Goal: Navigation & Orientation: Find specific page/section

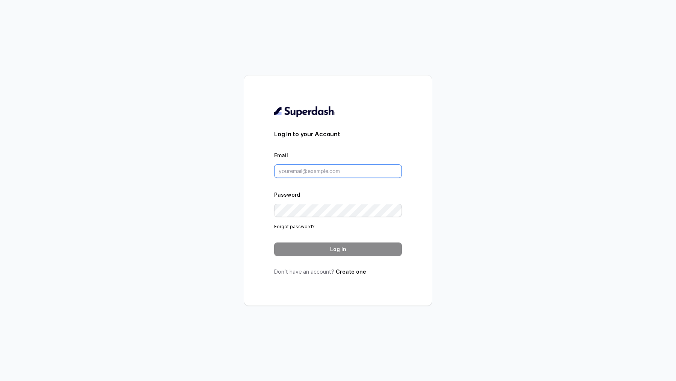
click at [372, 178] on input "Email" at bounding box center [338, 172] width 128 height 14
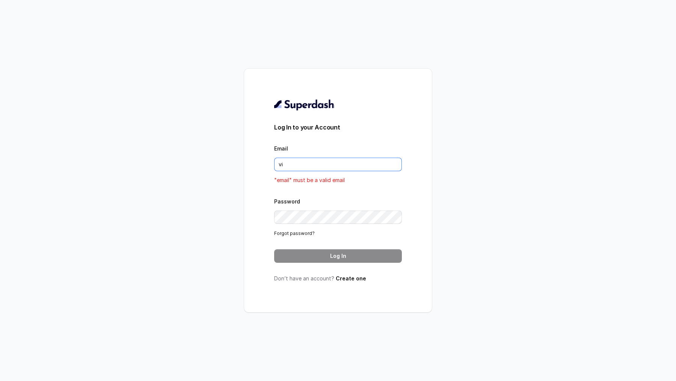
type input "viv"
click at [316, 165] on input "Email" at bounding box center [338, 165] width 128 height 14
type input "s"
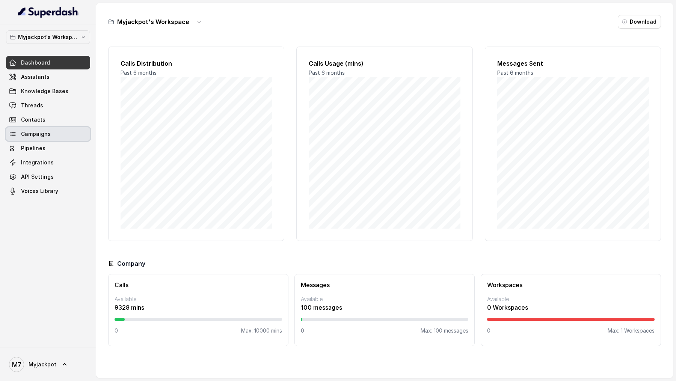
click at [30, 139] on link "Campaigns" at bounding box center [48, 134] width 84 height 14
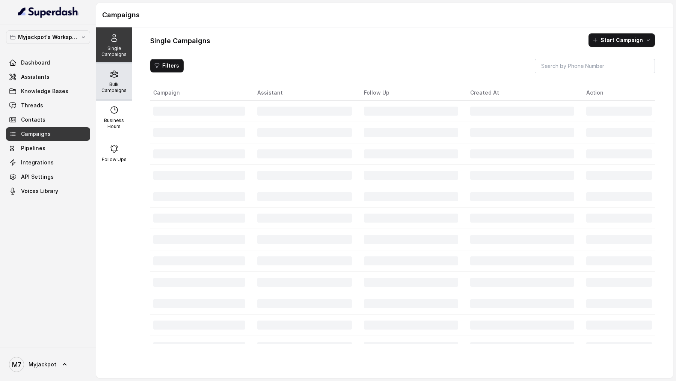
click at [126, 91] on p "Bulk Campaigns" at bounding box center [114, 88] width 30 height 12
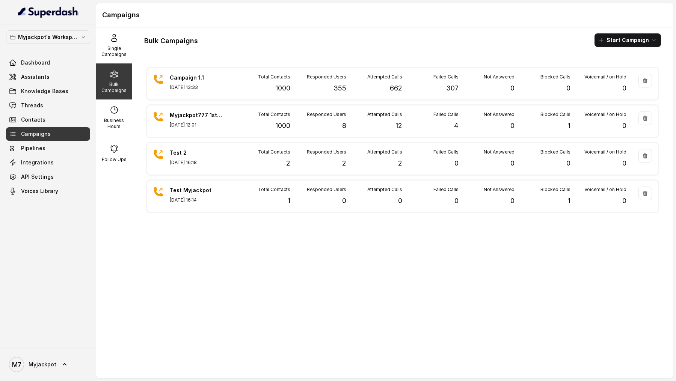
click at [464, 201] on div "Campaign 1.1 Aug 27, 2025, 13:33 Total Contacts 1000 Responded Users 355 Attemp…" at bounding box center [402, 218] width 517 height 307
click at [41, 201] on span "Myjackpot" at bounding box center [43, 365] width 28 height 8
click at [47, 201] on div "Account" at bounding box center [48, 329] width 64 height 9
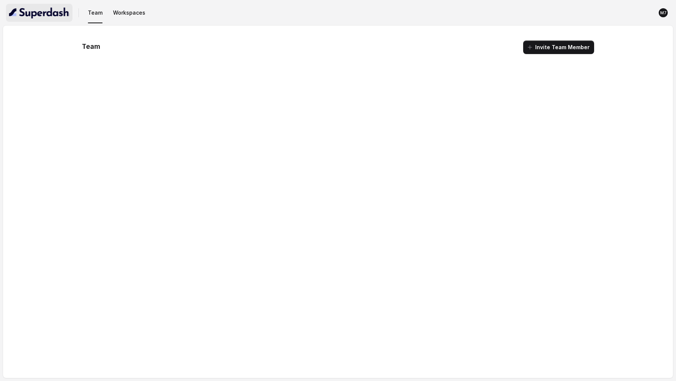
click at [51, 11] on img "button" at bounding box center [39, 13] width 60 height 12
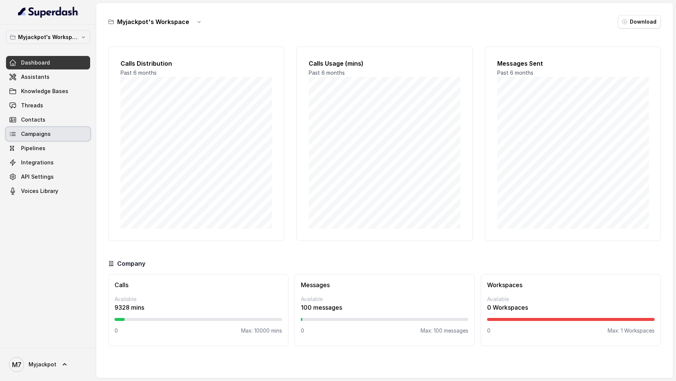
click at [53, 138] on link "Campaigns" at bounding box center [48, 134] width 84 height 14
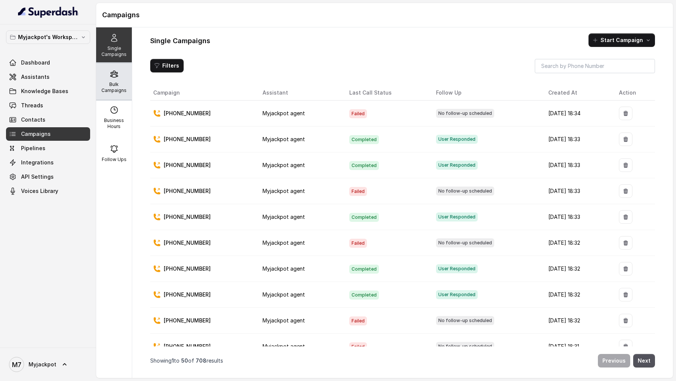
click at [121, 82] on p "Bulk Campaigns" at bounding box center [114, 88] width 30 height 12
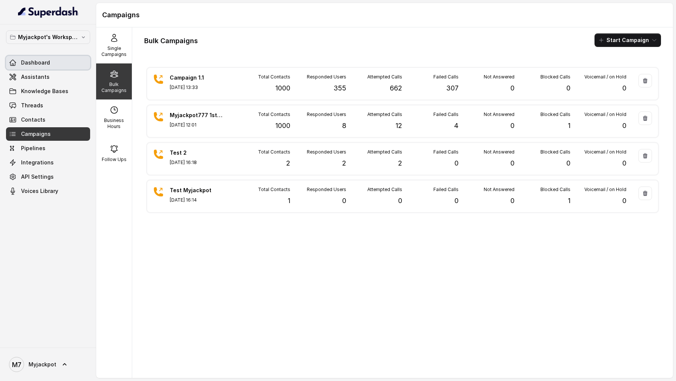
click at [63, 60] on link "Dashboard" at bounding box center [48, 63] width 84 height 14
